Goal: Task Accomplishment & Management: Manage account settings

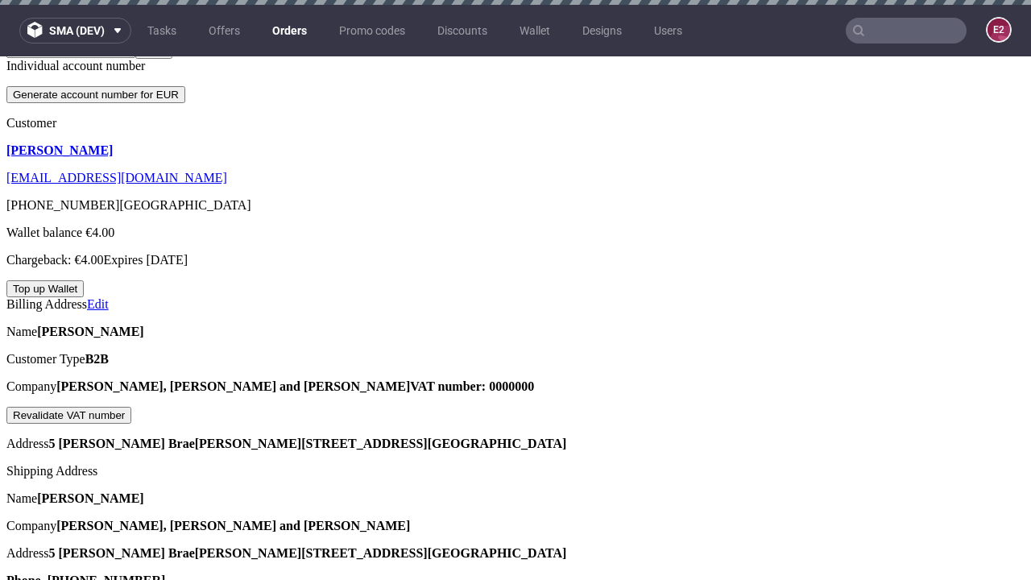
scroll to position [367, 0]
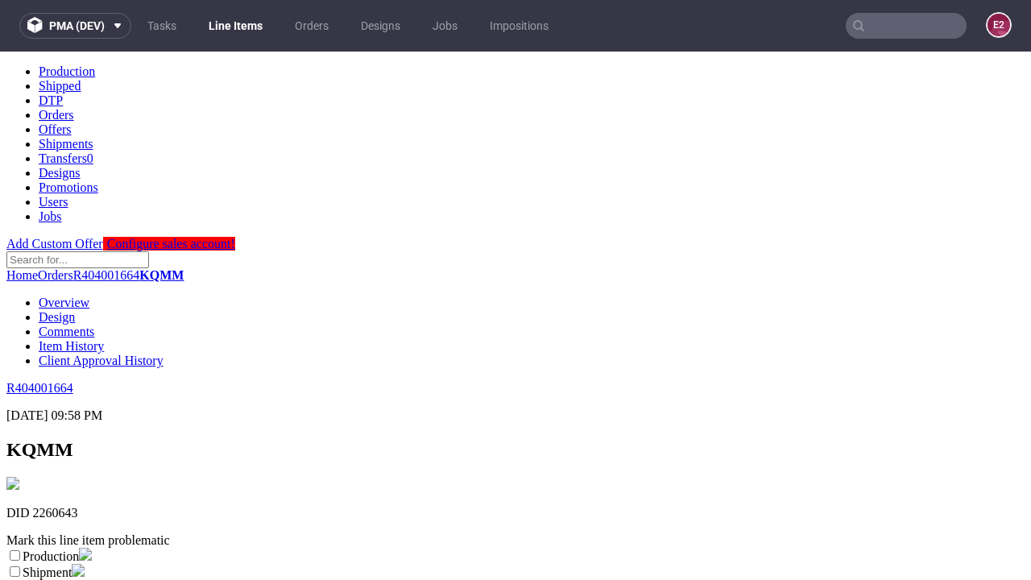
scroll to position [283, 0]
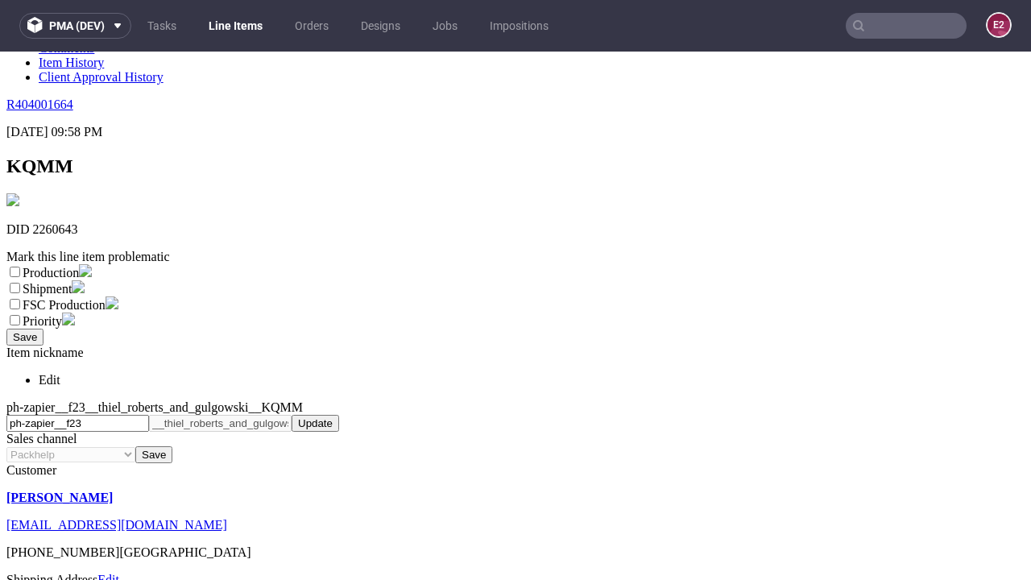
select select "dtp_ca_needed"
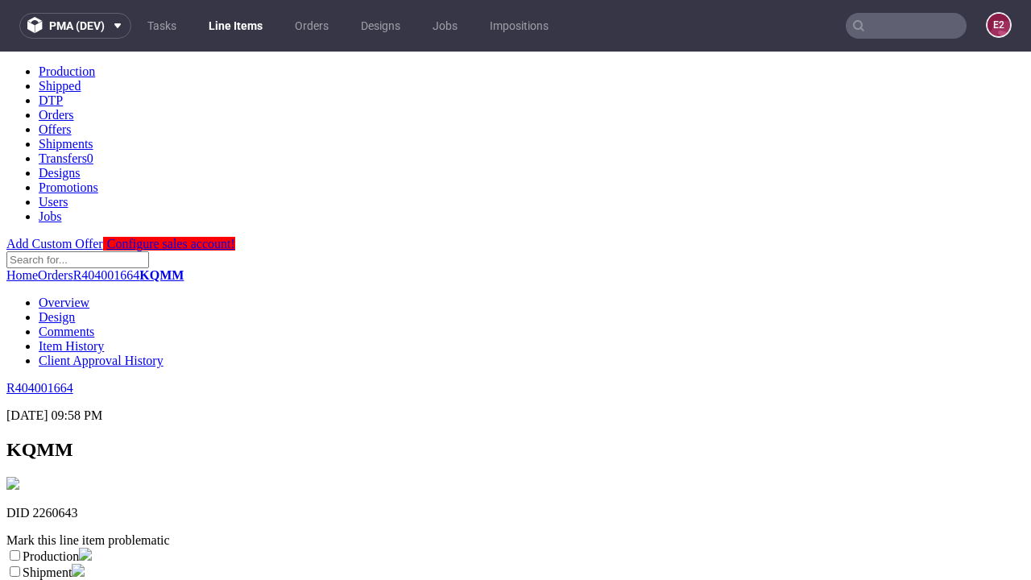
scroll to position [0, 0]
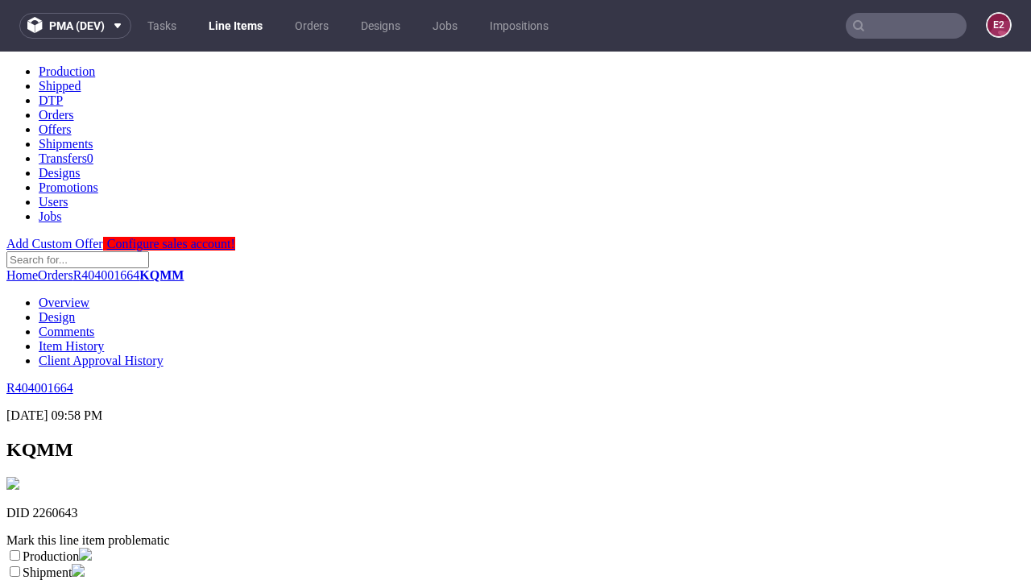
checkbox input "true"
